Goal: Information Seeking & Learning: Learn about a topic

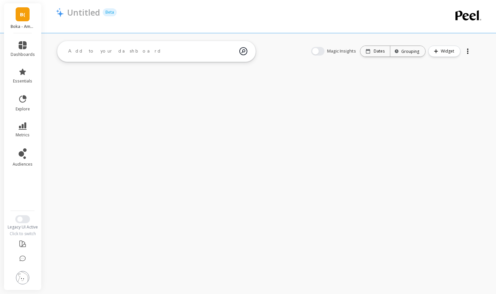
click at [28, 16] on link "B(" at bounding box center [23, 14] width 14 height 14
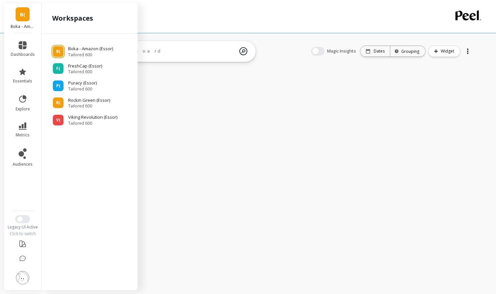
click at [83, 27] on div "workspaces" at bounding box center [90, 18] width 96 height 30
click at [27, 19] on link "B(" at bounding box center [23, 14] width 14 height 14
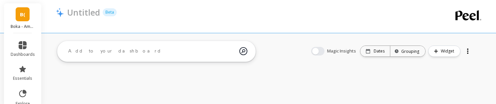
scroll to position [7, 0]
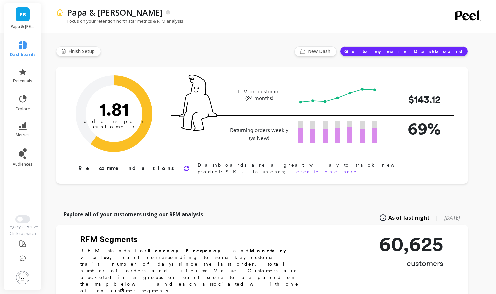
click at [133, 49] on div "Finish Setup New Dash Go to my main Dashboard" at bounding box center [262, 51] width 412 height 10
click at [202, 97] on img at bounding box center [198, 103] width 38 height 56
click at [246, 171] on div "Orders per Customer is a core growth metric. The goal is to reach 3 orders per …" at bounding box center [262, 125] width 412 height 117
click at [208, 130] on img at bounding box center [198, 103] width 38 height 56
click at [24, 125] on icon at bounding box center [23, 125] width 8 height 7
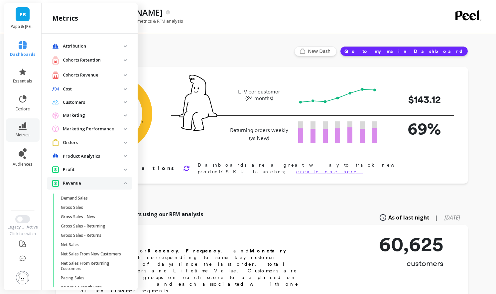
click at [86, 106] on span "Customers" at bounding box center [89, 102] width 85 height 12
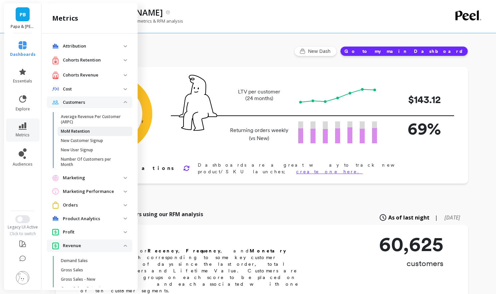
click at [84, 131] on p "MoM Retention" at bounding box center [75, 131] width 29 height 5
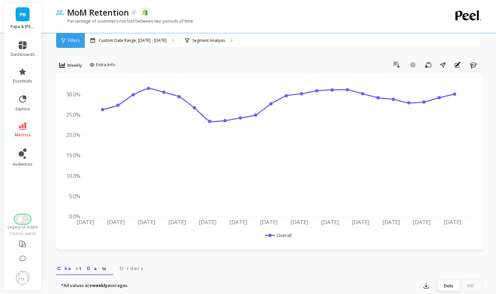
click at [22, 221] on button "Switch to New UI" at bounding box center [22, 219] width 15 height 8
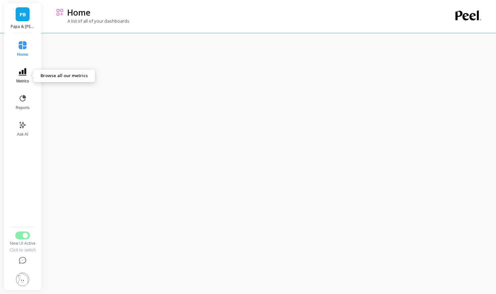
click at [25, 70] on icon at bounding box center [23, 71] width 8 height 7
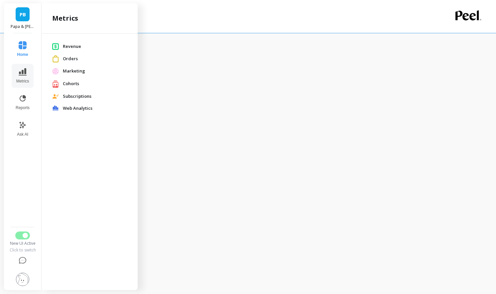
click at [72, 57] on span "Orders" at bounding box center [95, 58] width 64 height 7
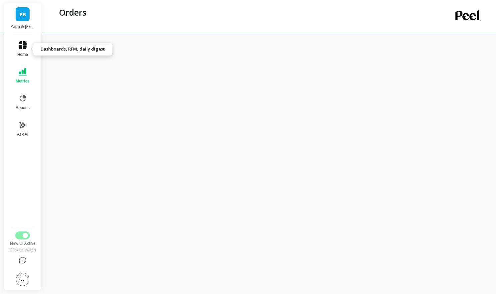
click at [26, 54] on span "Home" at bounding box center [22, 54] width 11 height 5
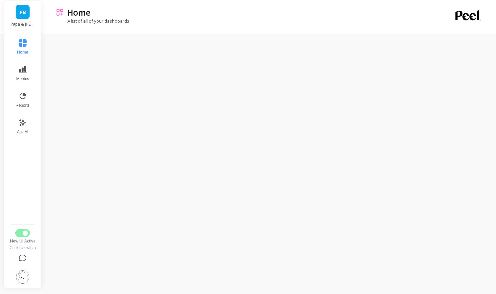
scroll to position [52, 0]
click at [26, 68] on icon at bounding box center [23, 67] width 8 height 8
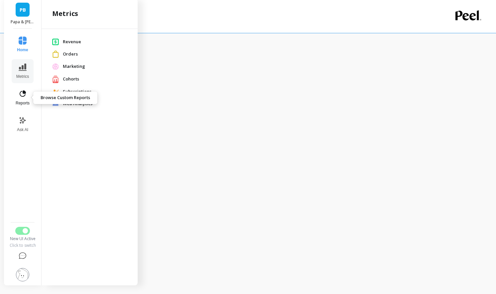
click at [26, 93] on icon at bounding box center [23, 93] width 6 height 6
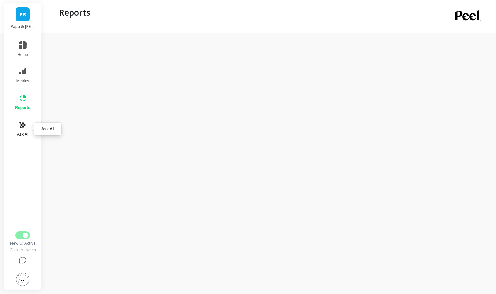
click at [21, 126] on icon at bounding box center [23, 125] width 8 height 8
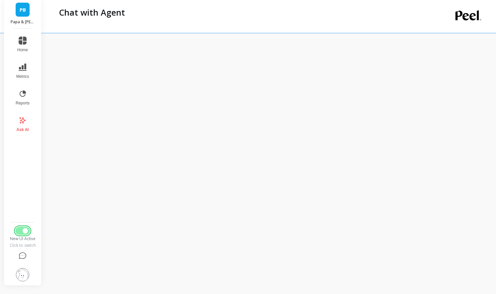
click at [19, 233] on button "Switch to Legacy UI" at bounding box center [22, 231] width 15 height 8
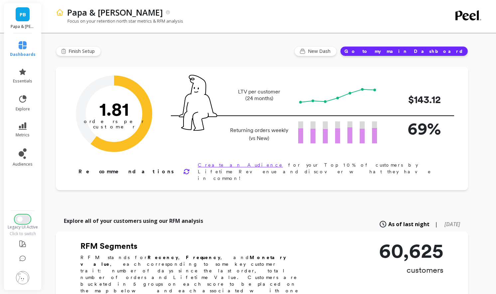
click at [24, 220] on button "Switch to New UI" at bounding box center [22, 219] width 15 height 8
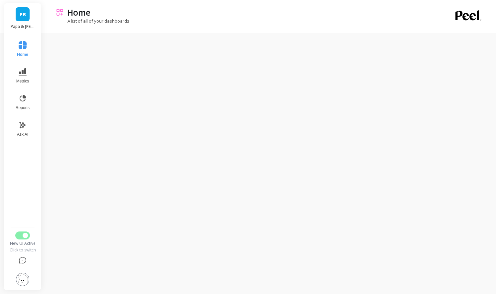
click at [27, 275] on img at bounding box center [22, 278] width 13 height 13
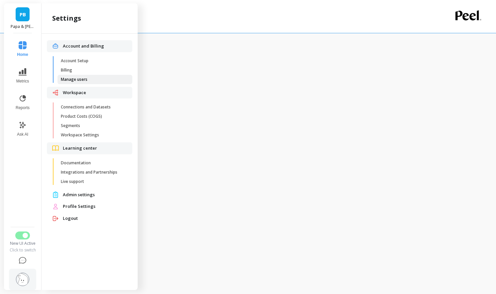
click at [92, 77] on span "Manage users" at bounding box center [92, 79] width 63 height 5
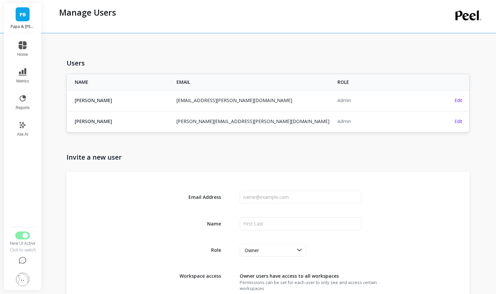
click at [23, 277] on img at bounding box center [22, 278] width 13 height 13
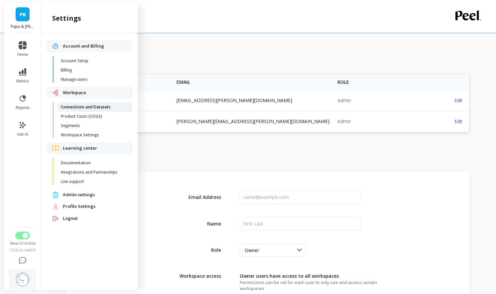
click at [99, 104] on span "Connections and Datasets" at bounding box center [92, 106] width 63 height 5
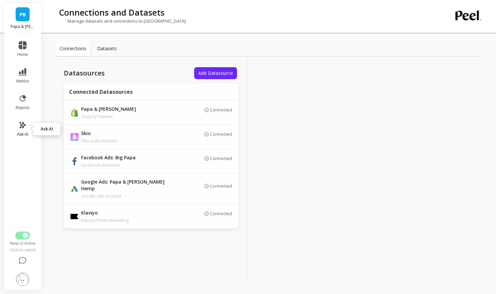
click at [20, 131] on button "Ask AI" at bounding box center [23, 129] width 22 height 24
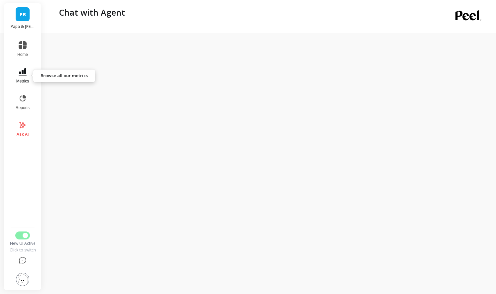
click at [24, 82] on span "Metrics" at bounding box center [22, 80] width 13 height 5
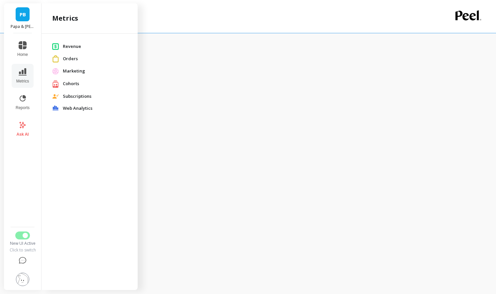
click at [84, 85] on span "Cohorts" at bounding box center [95, 83] width 64 height 7
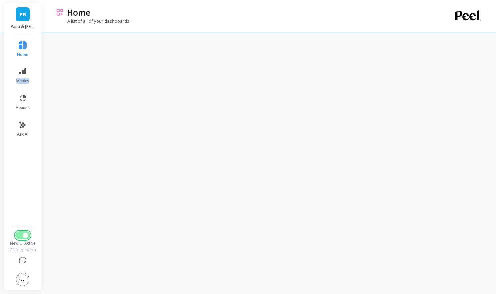
click at [19, 235] on button "Switch to Legacy UI" at bounding box center [22, 235] width 15 height 8
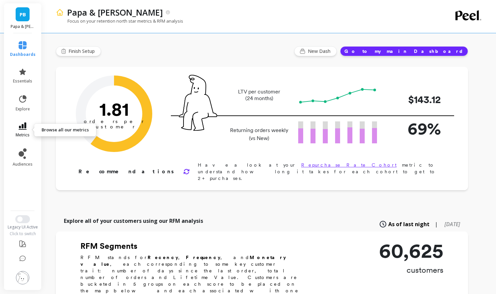
click at [24, 104] on icon at bounding box center [23, 125] width 8 height 7
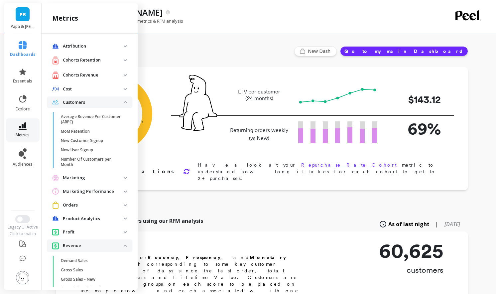
click at [24, 104] on icon at bounding box center [23, 125] width 8 height 7
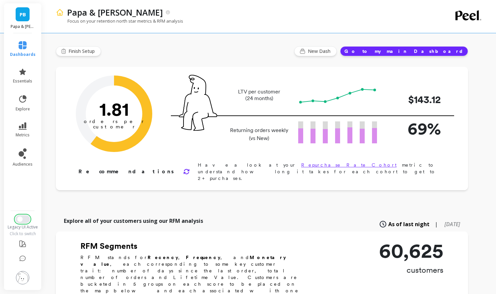
click at [23, 104] on button "Switch to New UI" at bounding box center [22, 219] width 15 height 8
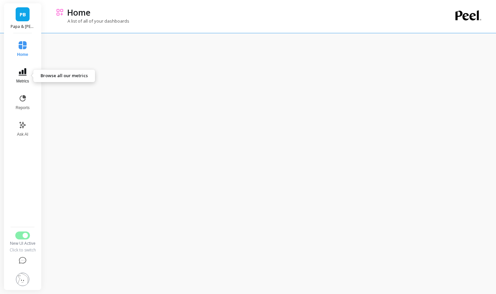
click at [27, 79] on span "Metrics" at bounding box center [22, 80] width 13 height 5
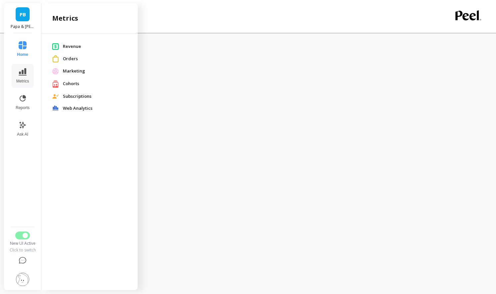
click at [80, 70] on span "Marketing" at bounding box center [95, 71] width 64 height 7
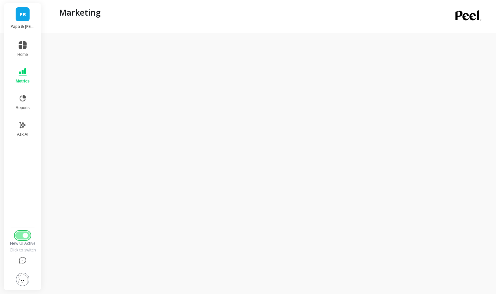
click at [26, 104] on button "Switch to Legacy UI" at bounding box center [22, 235] width 15 height 8
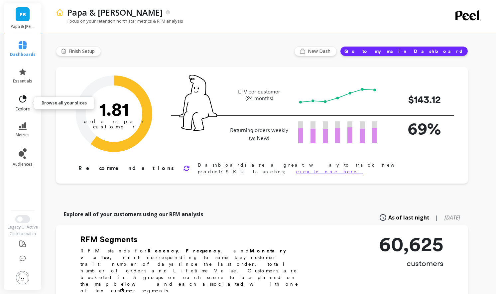
click at [22, 98] on icon at bounding box center [22, 98] width 9 height 9
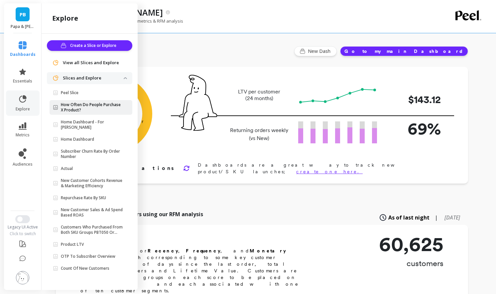
click at [92, 112] on p "How Often Do People Purchase X Product?" at bounding box center [92, 107] width 63 height 11
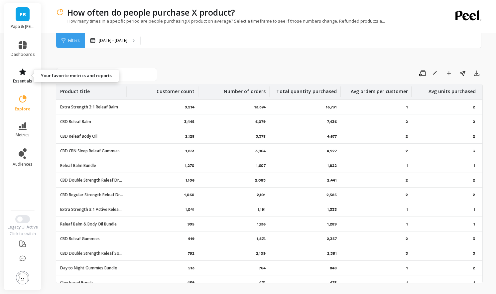
click at [26, 74] on icon at bounding box center [23, 72] width 8 height 8
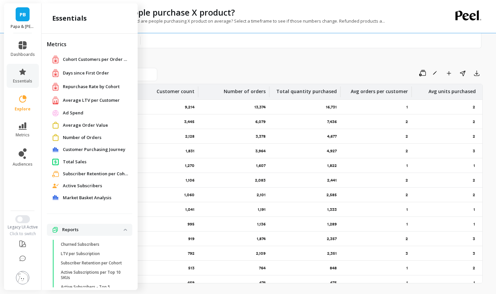
click at [87, 85] on span "Repurchase Rate by Cohort" at bounding box center [91, 86] width 57 height 7
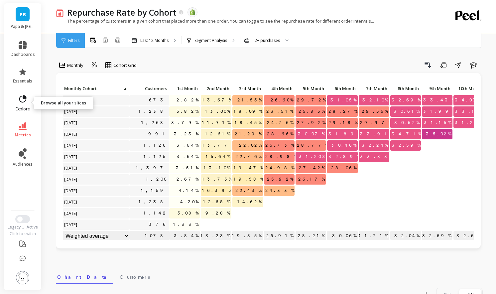
click at [22, 105] on link "explore" at bounding box center [23, 102] width 24 height 17
click at [183, 74] on div "Click to create an audience 673 2.82% 13.67% 21.55% 26.60% 29.72% 31.05% 32.10%…" at bounding box center [268, 160] width 425 height 175
click at [24, 53] on span "dashboards" at bounding box center [23, 54] width 24 height 5
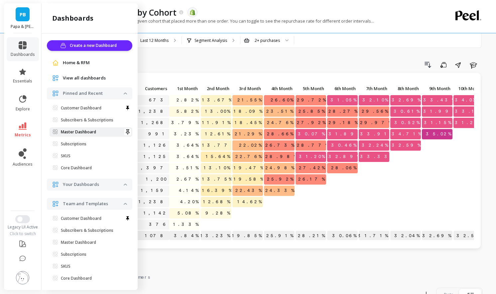
click at [84, 130] on p "Master Dashboard" at bounding box center [78, 131] width 35 height 5
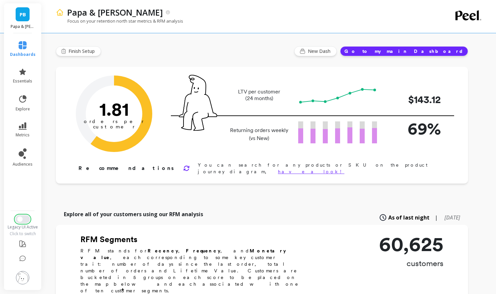
click at [25, 217] on button "Switch to New UI" at bounding box center [22, 219] width 15 height 8
